Goal: Information Seeking & Learning: Learn about a topic

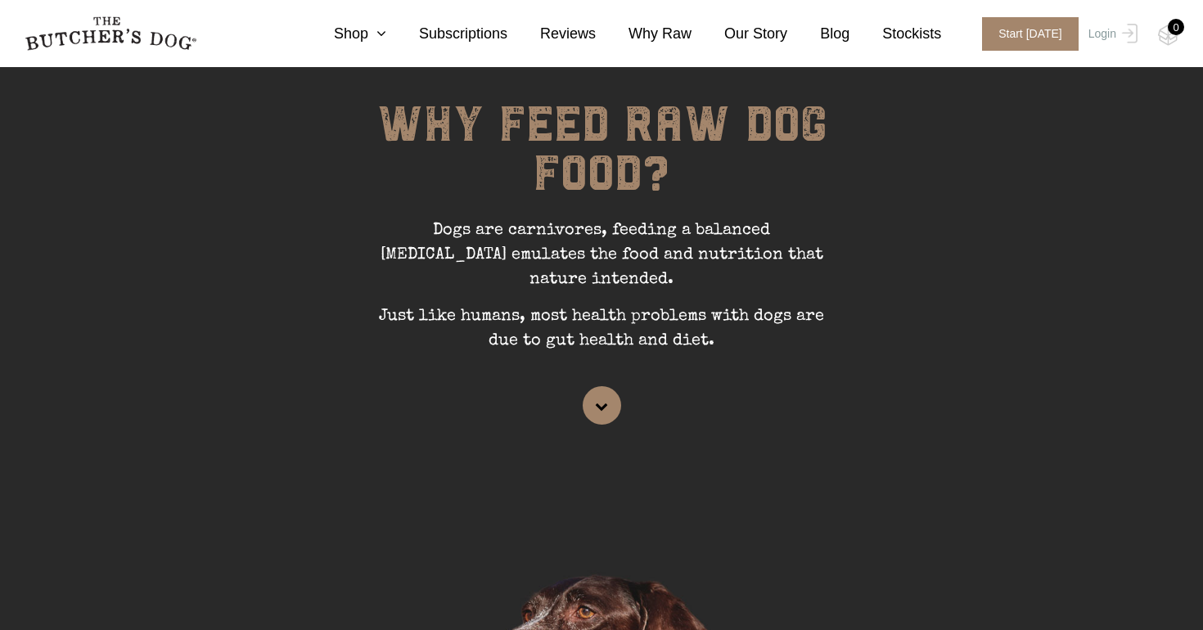
scroll to position [246, 0]
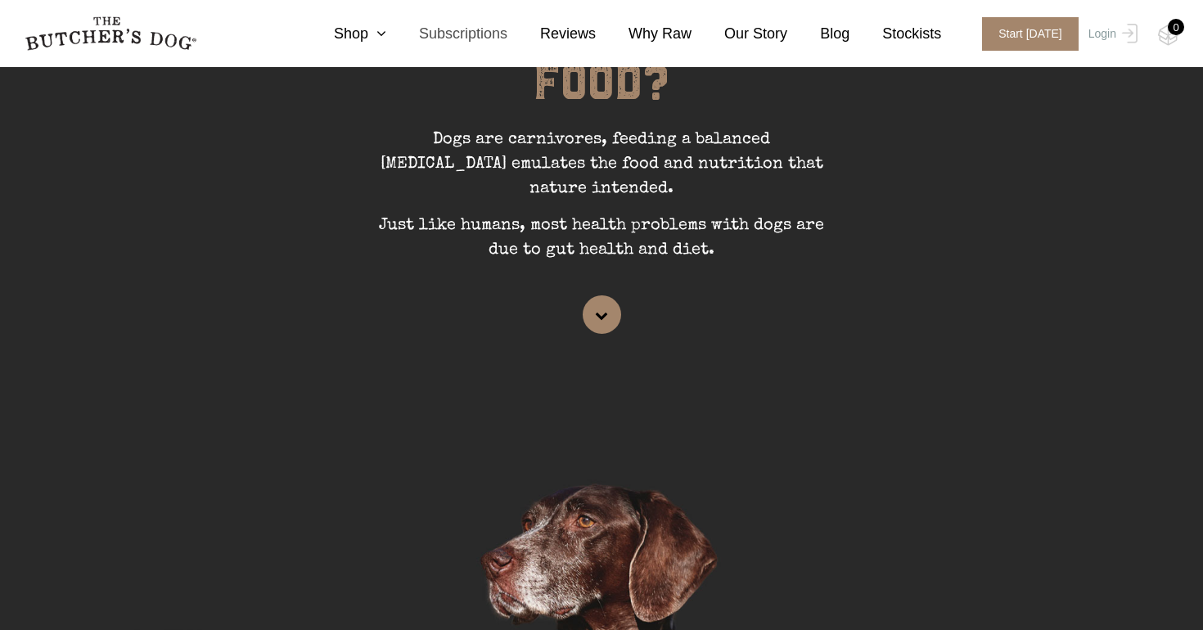
click at [468, 44] on link "Subscriptions" at bounding box center [446, 34] width 121 height 22
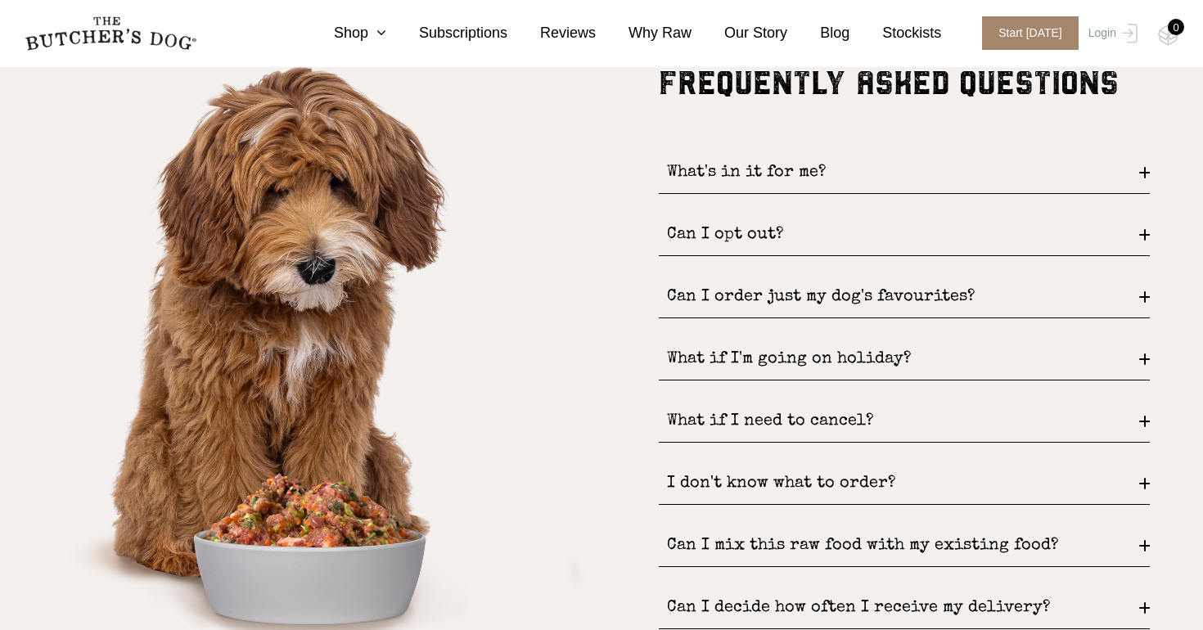
scroll to position [2123, 0]
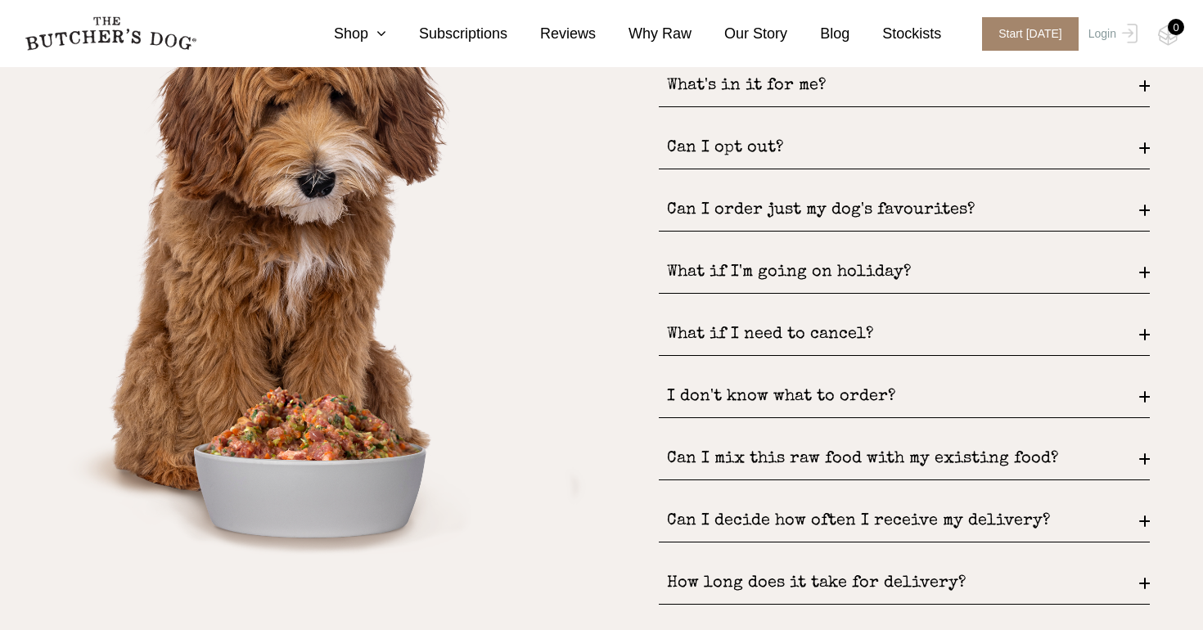
click at [718, 276] on div "What if I'm going on holiday?" at bounding box center [904, 273] width 491 height 42
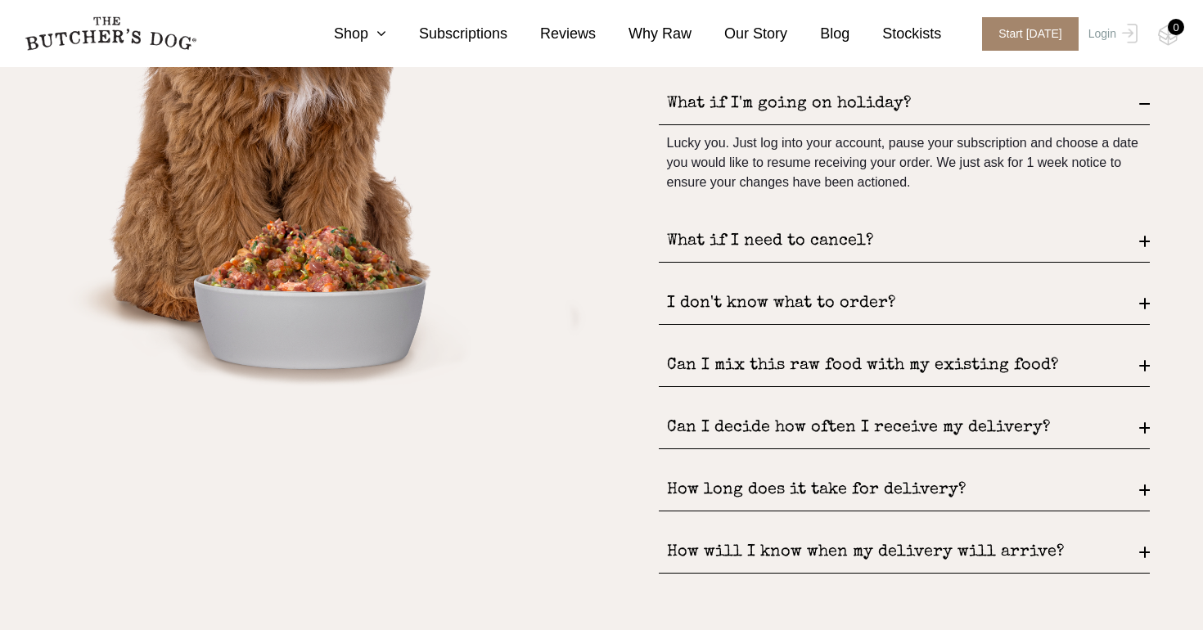
scroll to position [2294, 0]
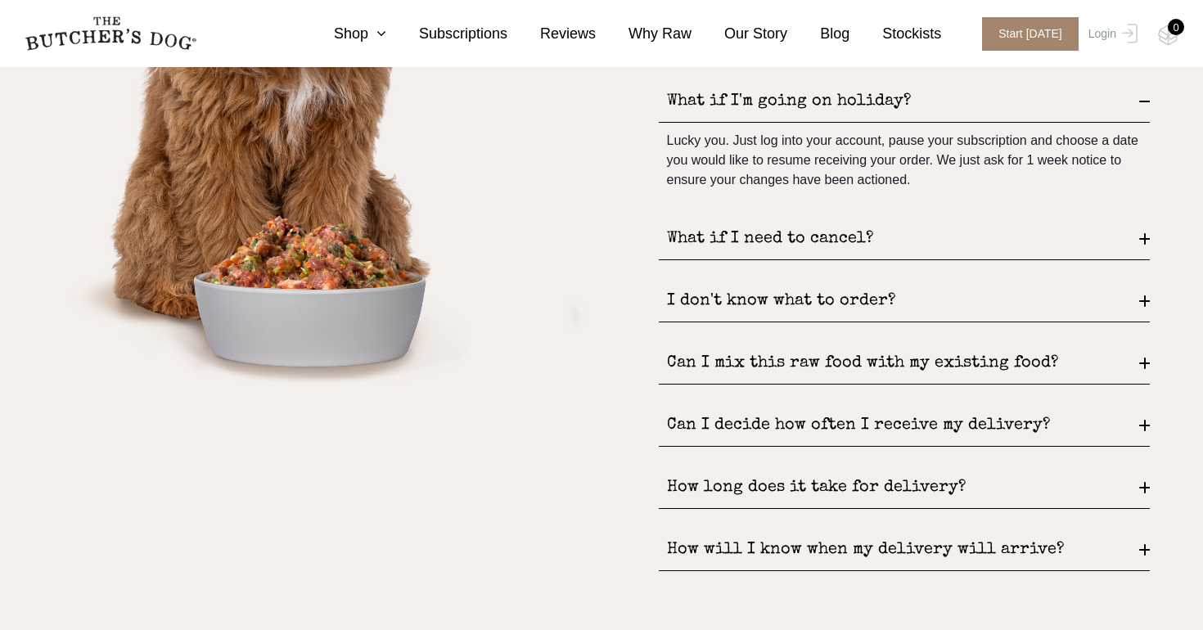
click at [807, 368] on div "Can I mix this raw food with my existing food?" at bounding box center [904, 364] width 491 height 42
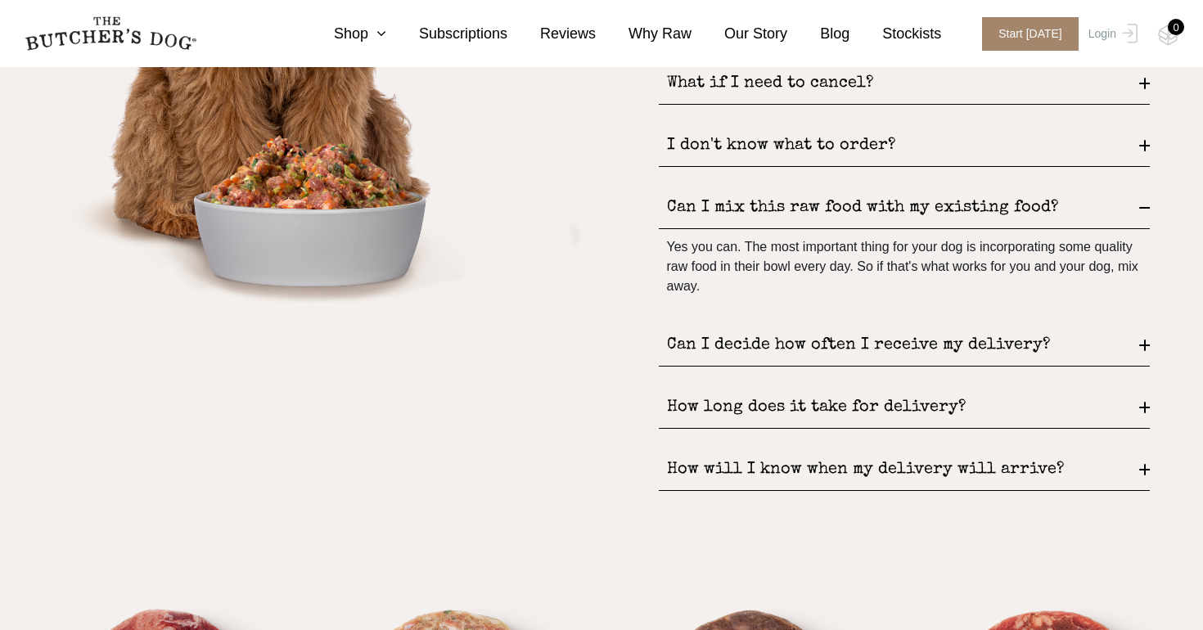
scroll to position [2376, 0]
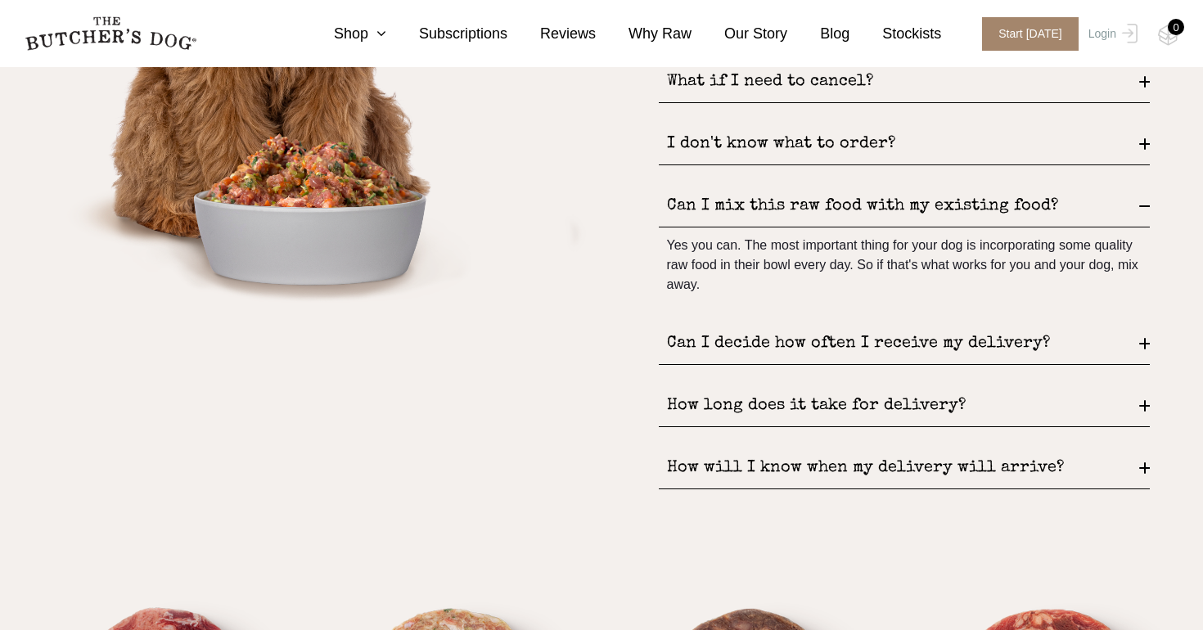
click at [830, 409] on div "How long does it take for delivery?" at bounding box center [904, 406] width 491 height 42
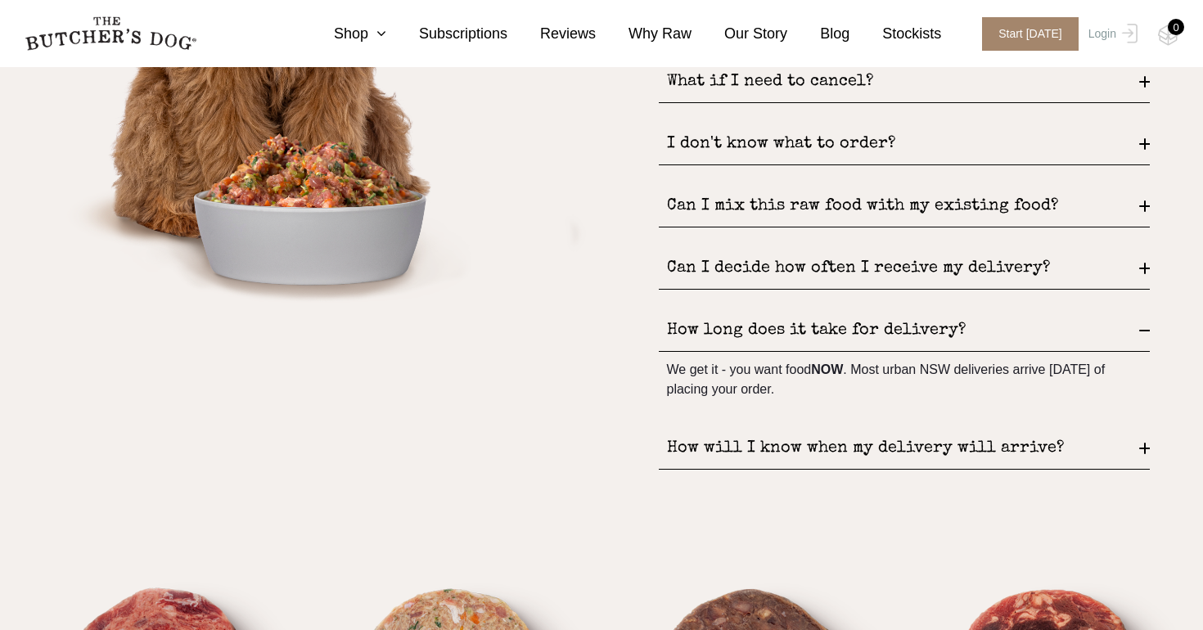
click at [853, 441] on div "How will I know when my delivery will arrive?" at bounding box center [904, 449] width 491 height 42
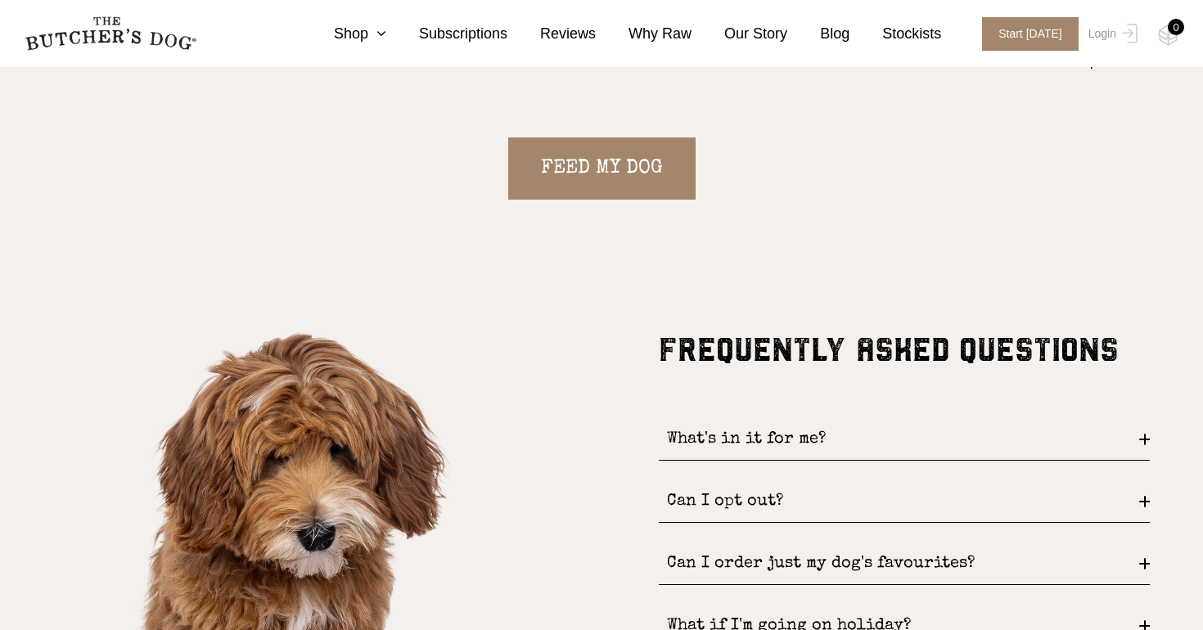
scroll to position [1876, 0]
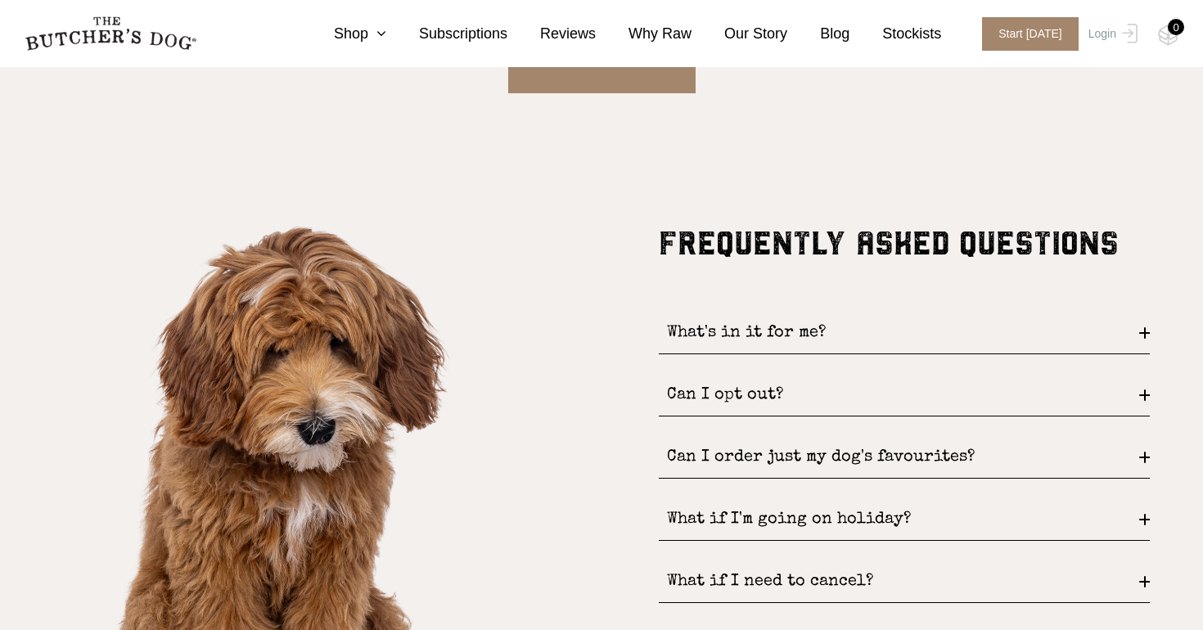
click at [788, 326] on div "What's in it for me?" at bounding box center [904, 334] width 491 height 42
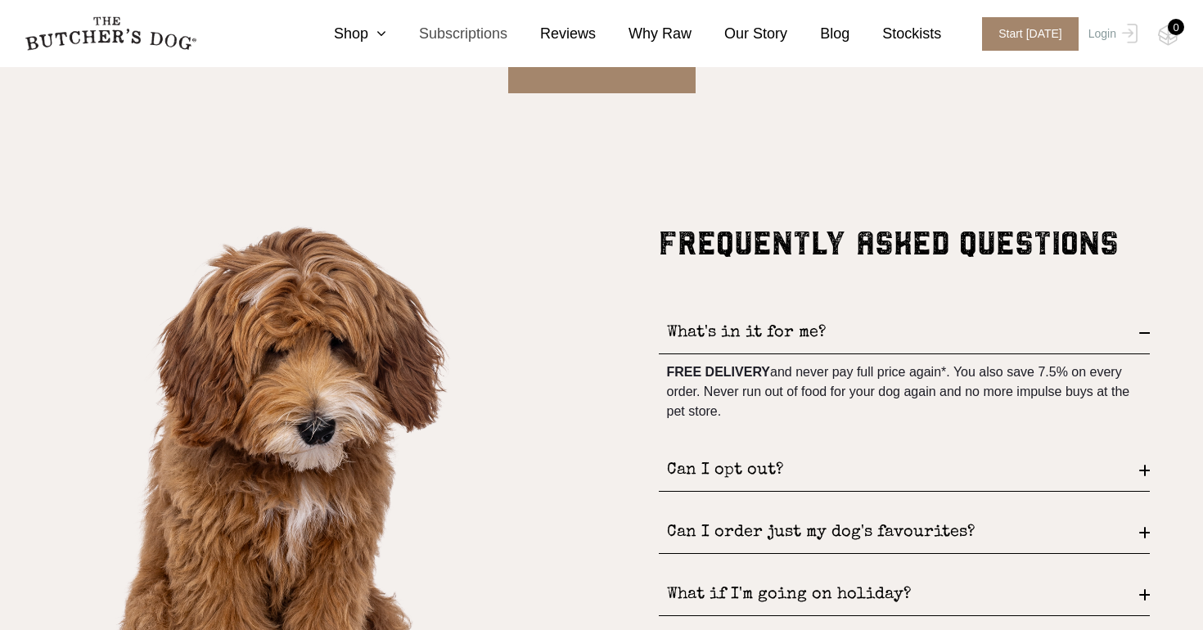
click at [392, 28] on link "Subscriptions" at bounding box center [446, 34] width 121 height 22
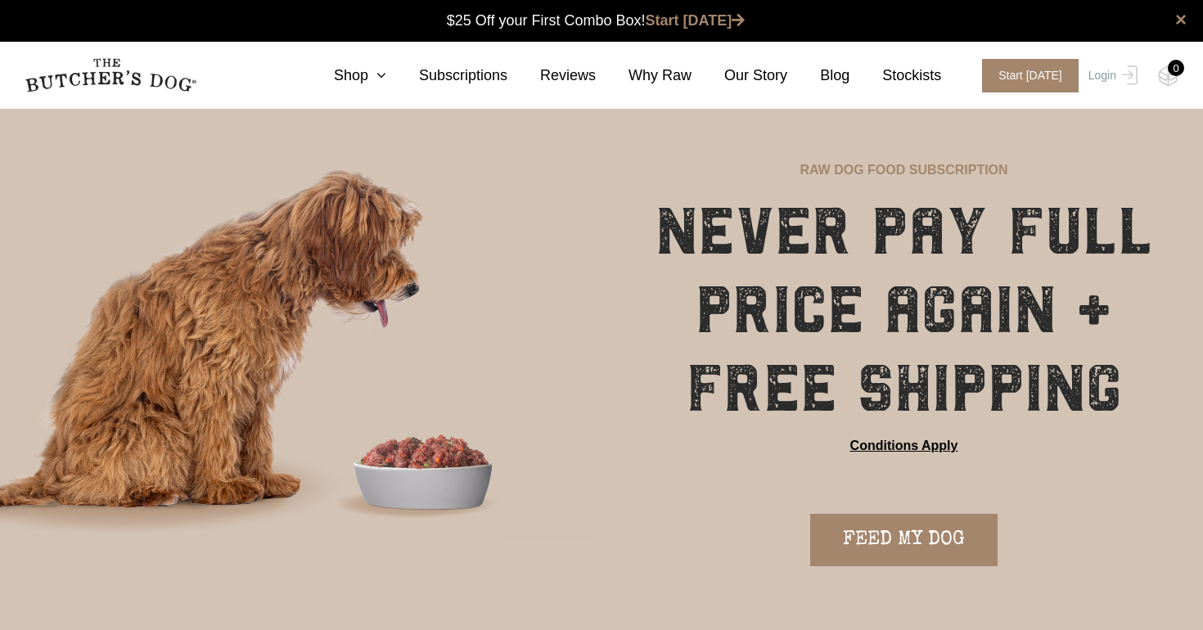
scroll to position [1, 0]
